Goal: Information Seeking & Learning: Learn about a topic

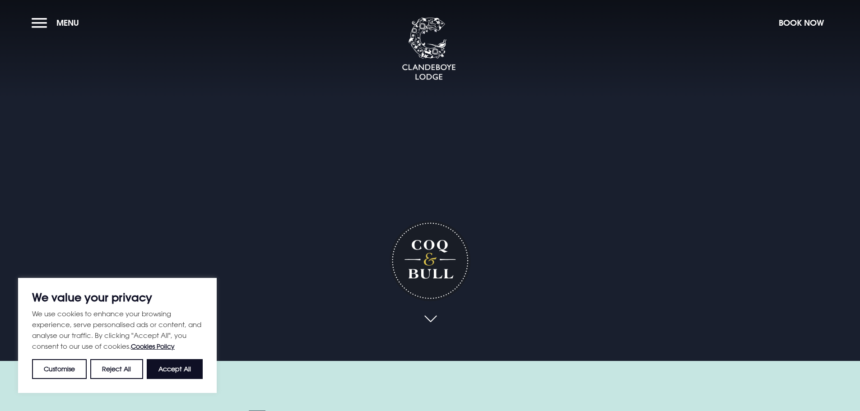
click at [177, 367] on button "Accept All" at bounding box center [175, 369] width 56 height 20
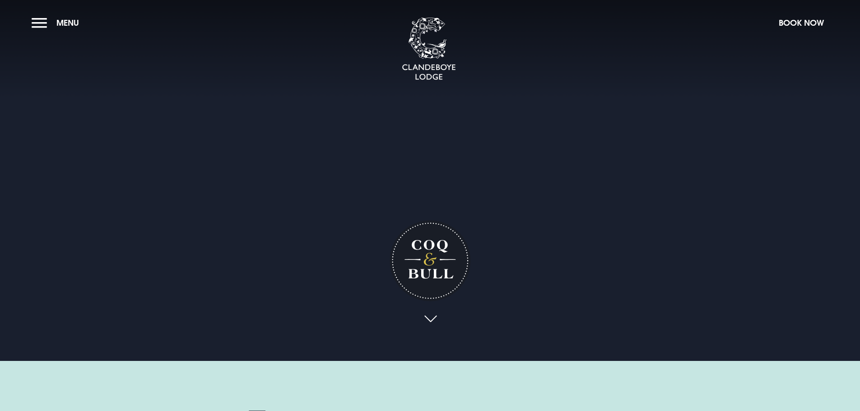
checkbox input "true"
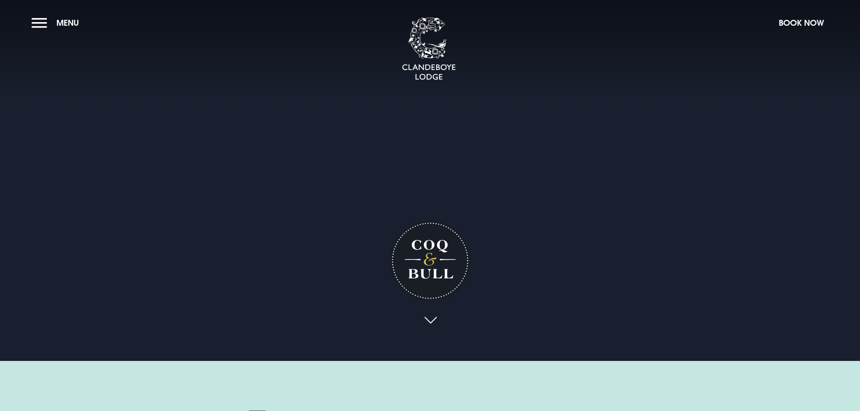
click at [427, 319] on link at bounding box center [430, 321] width 21 height 20
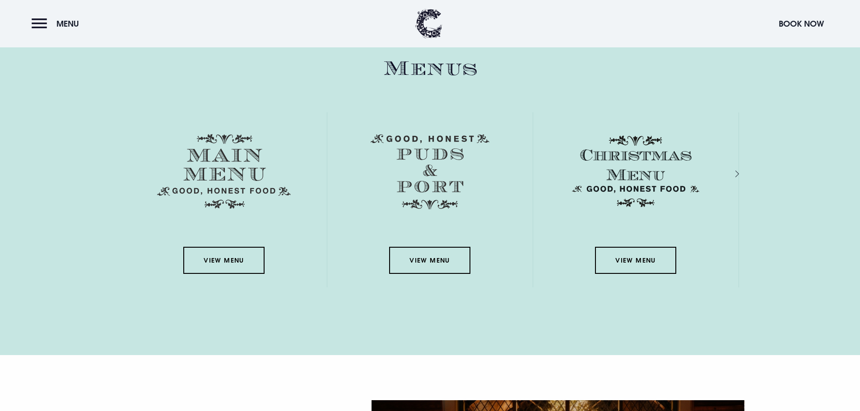
scroll to position [1323, 0]
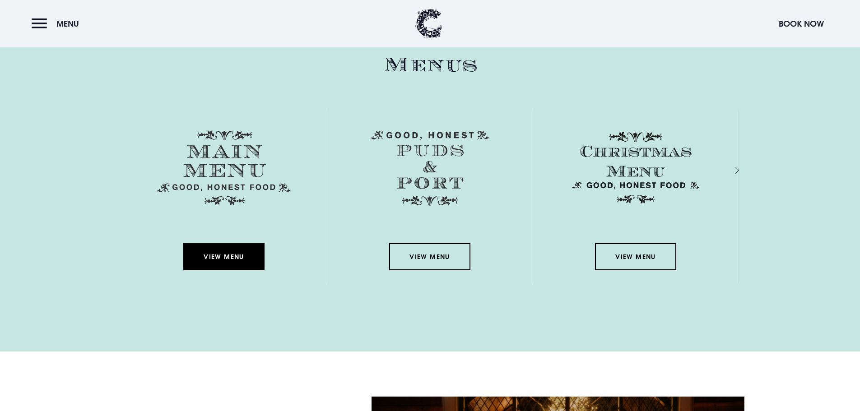
click at [219, 256] on link "View Menu" at bounding box center [223, 256] width 81 height 27
